Goal: Information Seeking & Learning: Learn about a topic

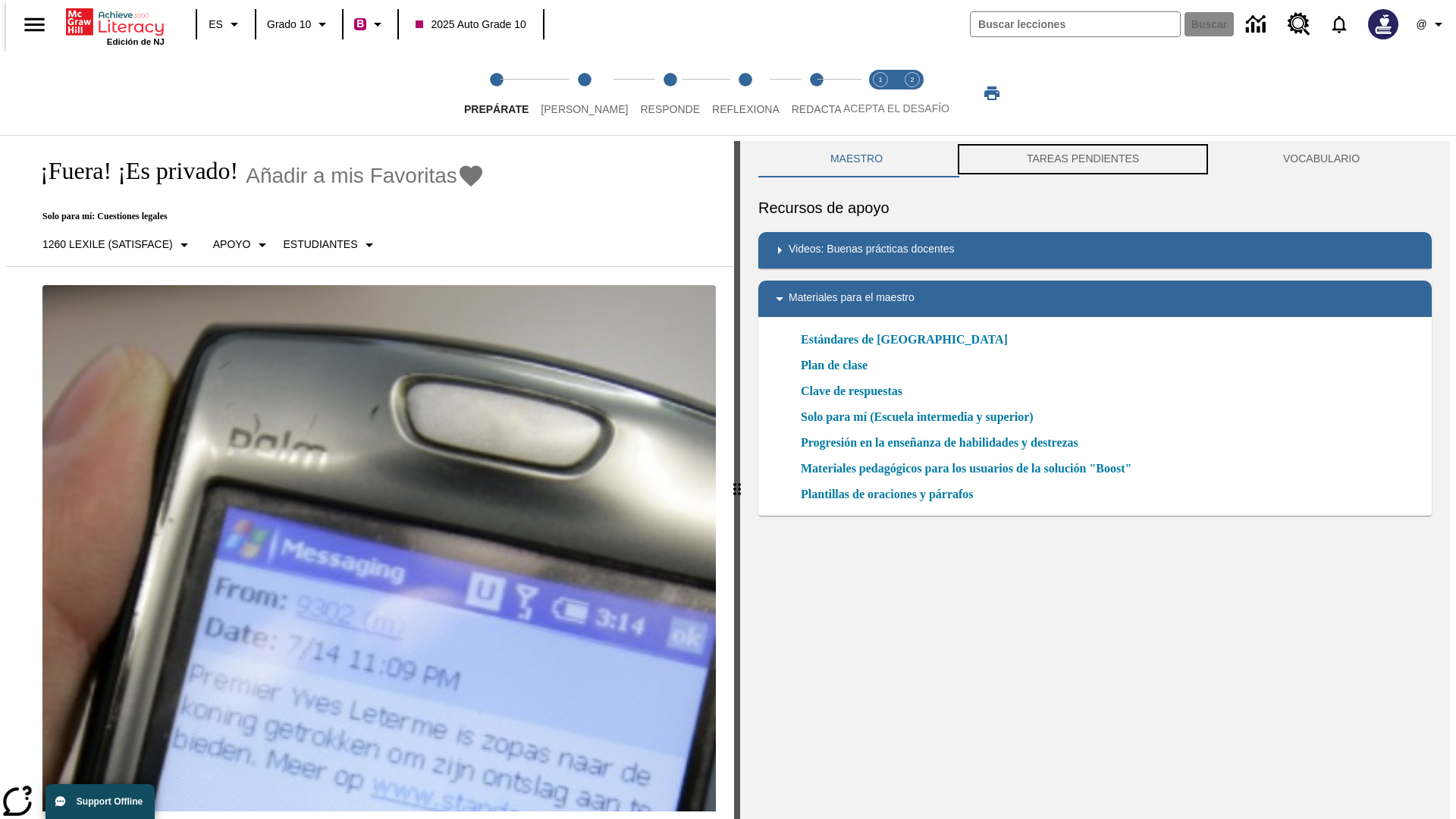
click at [1083, 160] on button "TAREAS PENDIENTES" at bounding box center [1083, 160] width 257 height 37
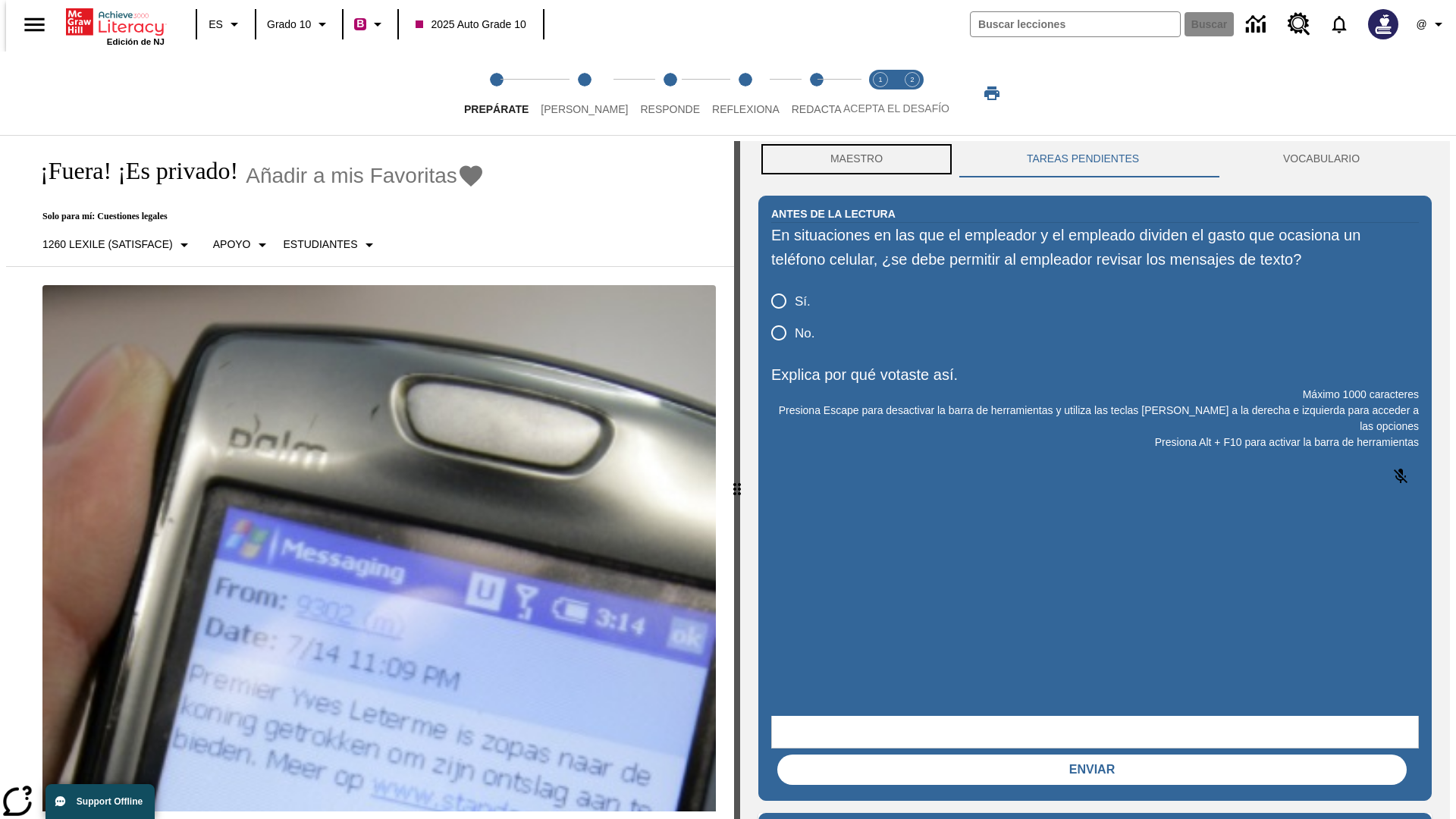
scroll to position [1, 0]
click at [853, 160] on button "Maestro" at bounding box center [857, 159] width 196 height 37
